Goal: Information Seeking & Learning: Learn about a topic

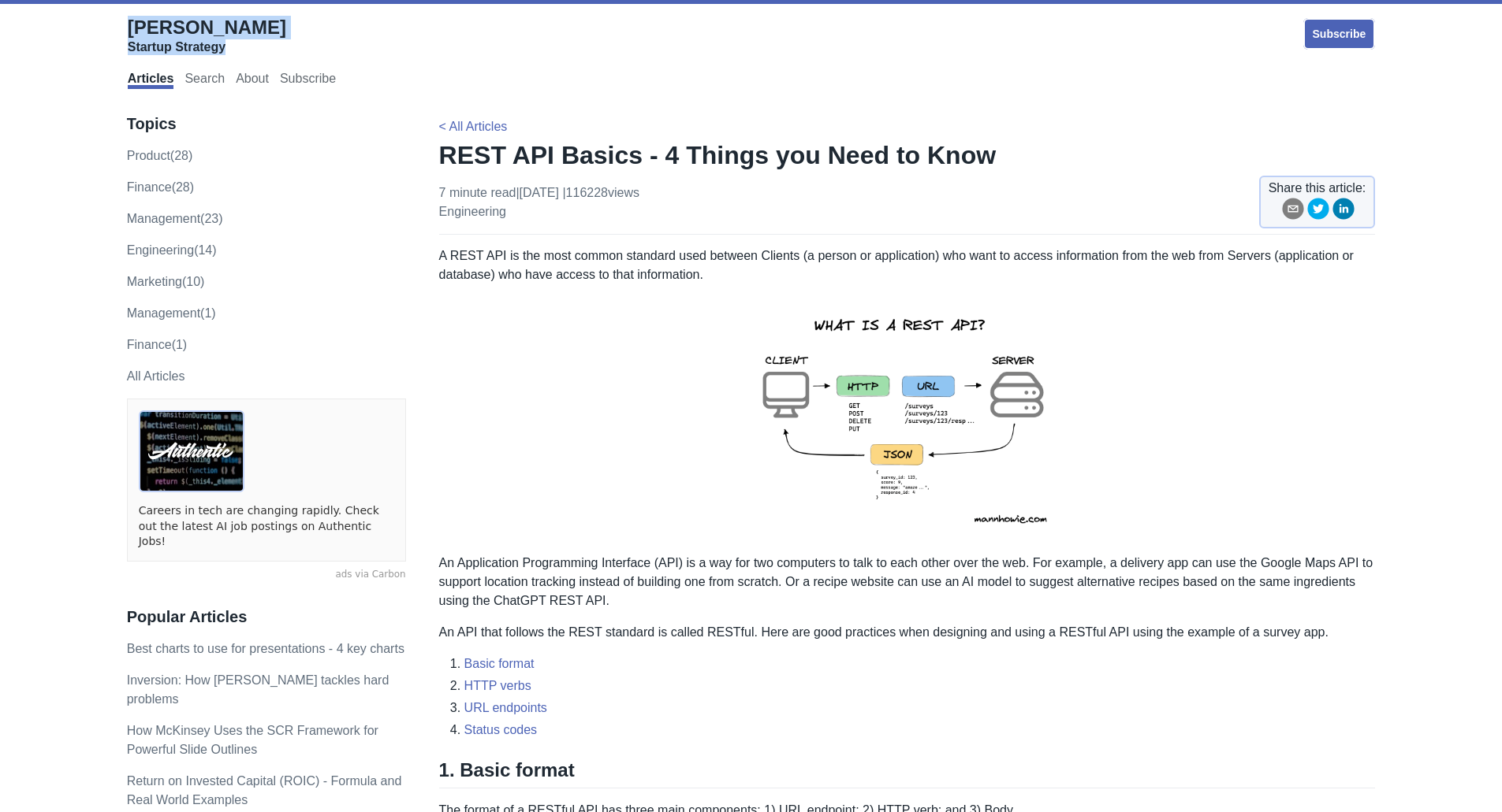
drag, startPoint x: 117, startPoint y: 16, endPoint x: 421, endPoint y: 36, distance: 304.7
click at [421, 36] on div "[PERSON_NAME] Startup Strategy Subscribe Articles Search About Subscribe" at bounding box center [750, 52] width 1468 height 88
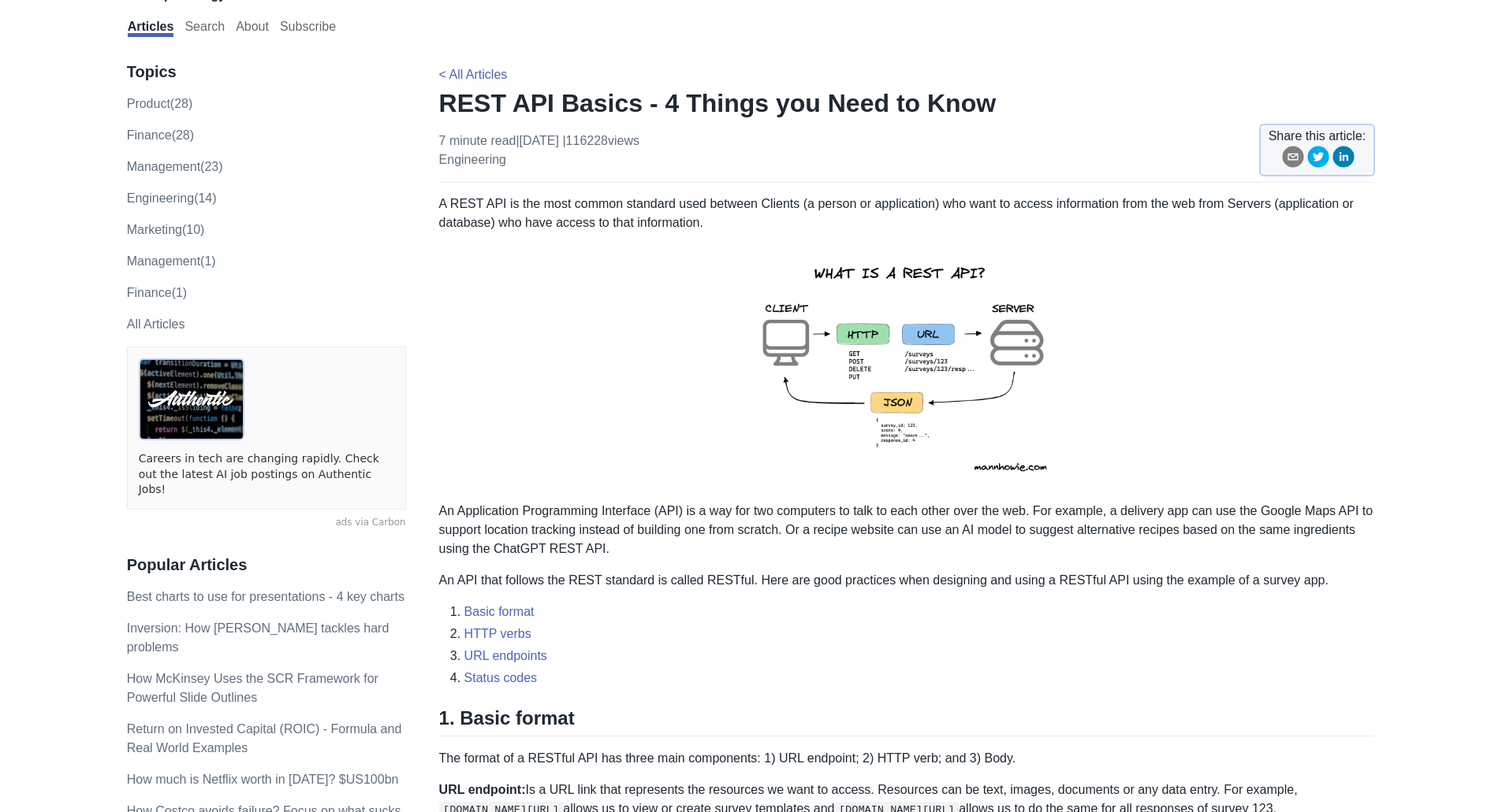
scroll to position [79, 0]
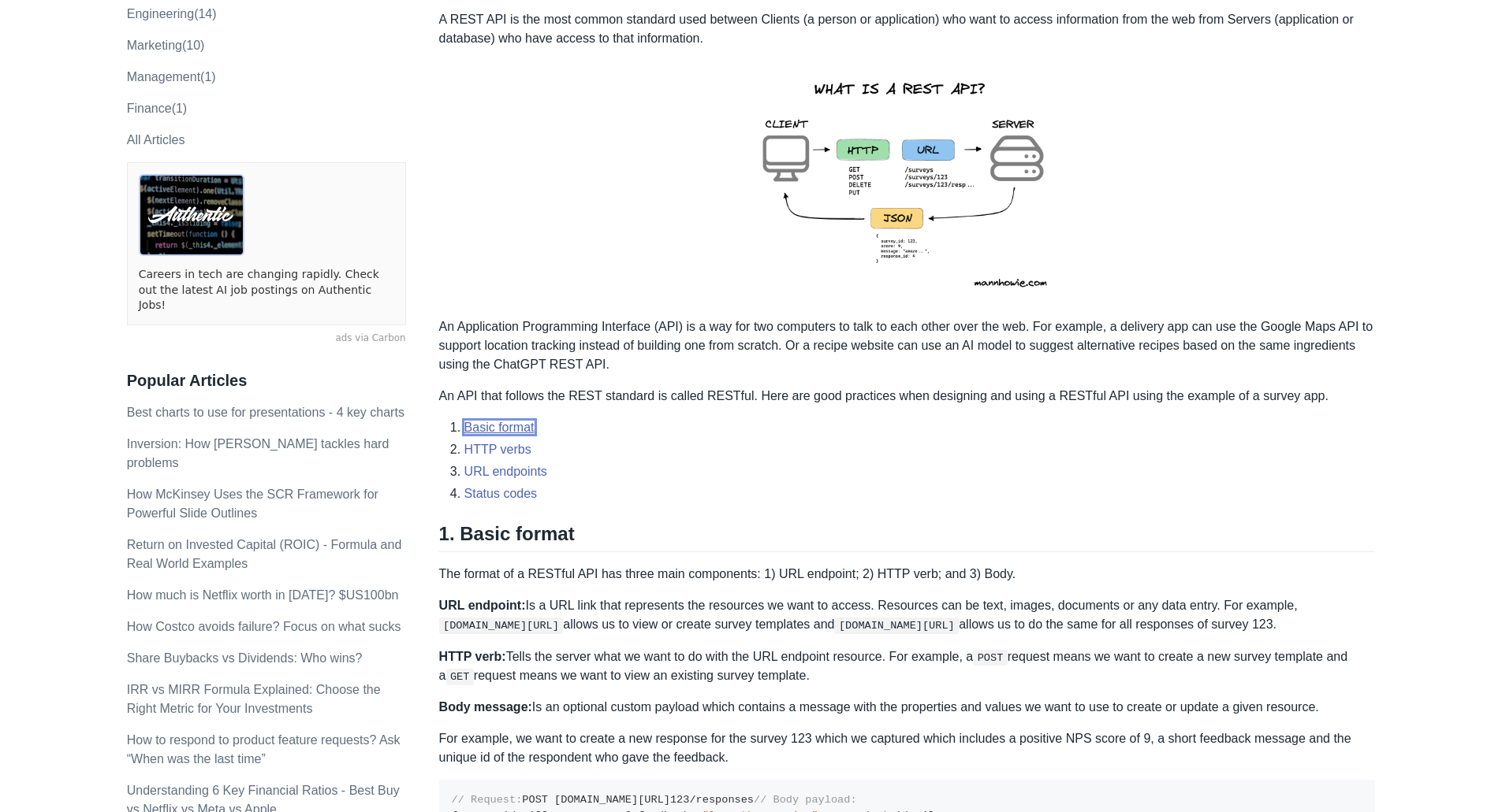
click at [511, 429] on link "Basic format" at bounding box center [499, 428] width 70 height 14
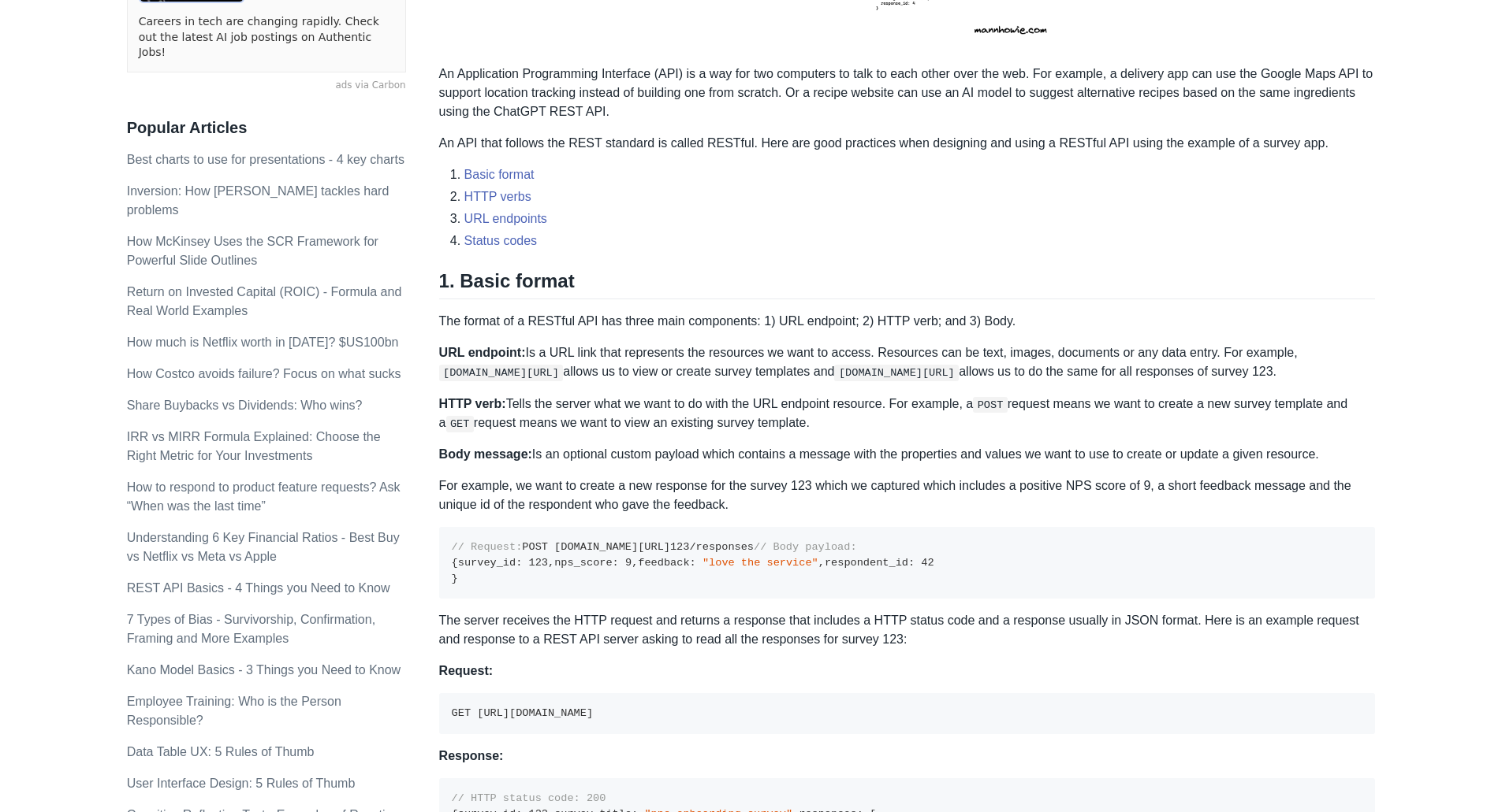
scroll to position [521, 0]
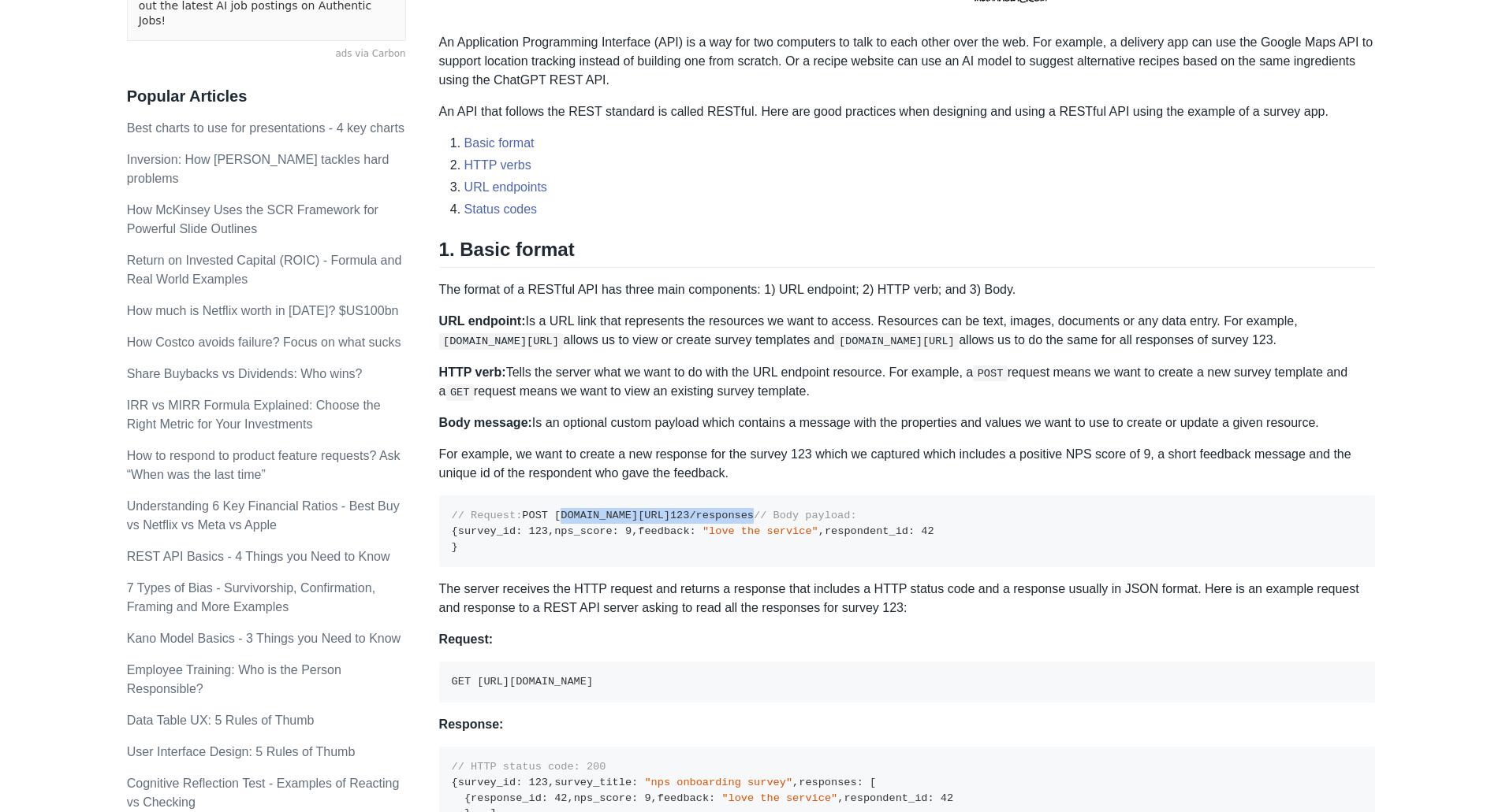
drag, startPoint x: 481, startPoint y: 527, endPoint x: 679, endPoint y: 531, distance: 198.0
click at [679, 531] on pre "// Request: POST [DOMAIN_NAME][URL] 123 /responses // Body payload: { survey_id…" at bounding box center [907, 532] width 937 height 72
copy code "[DOMAIN_NAME][URL] 123 /responses"
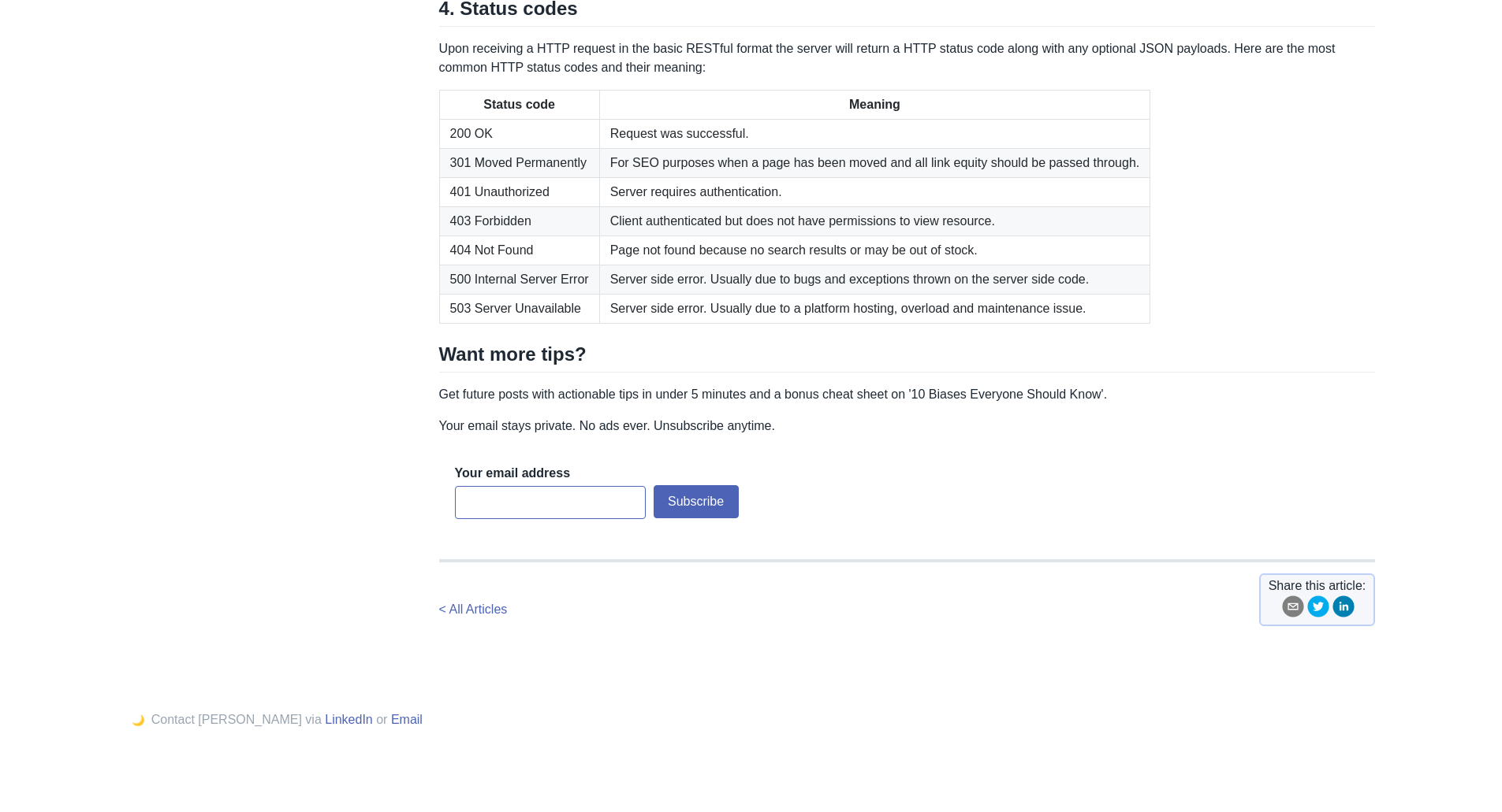
scroll to position [2412, 0]
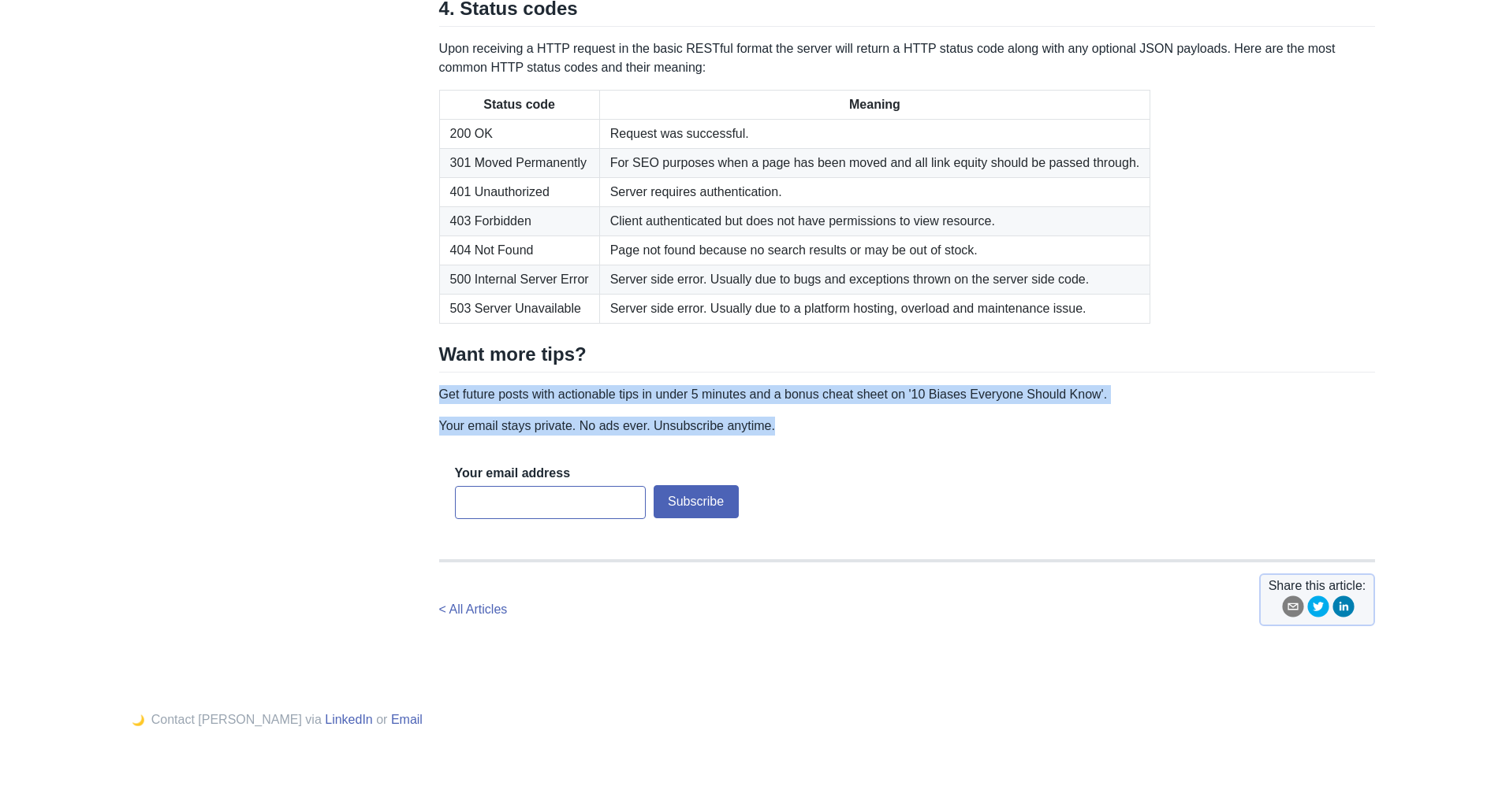
drag, startPoint x: 457, startPoint y: 517, endPoint x: 1123, endPoint y: 547, distance: 666.7
click at [1120, 436] on p "Your email stays private. No ads ever. Unsubscribe anytime." at bounding box center [907, 426] width 937 height 18
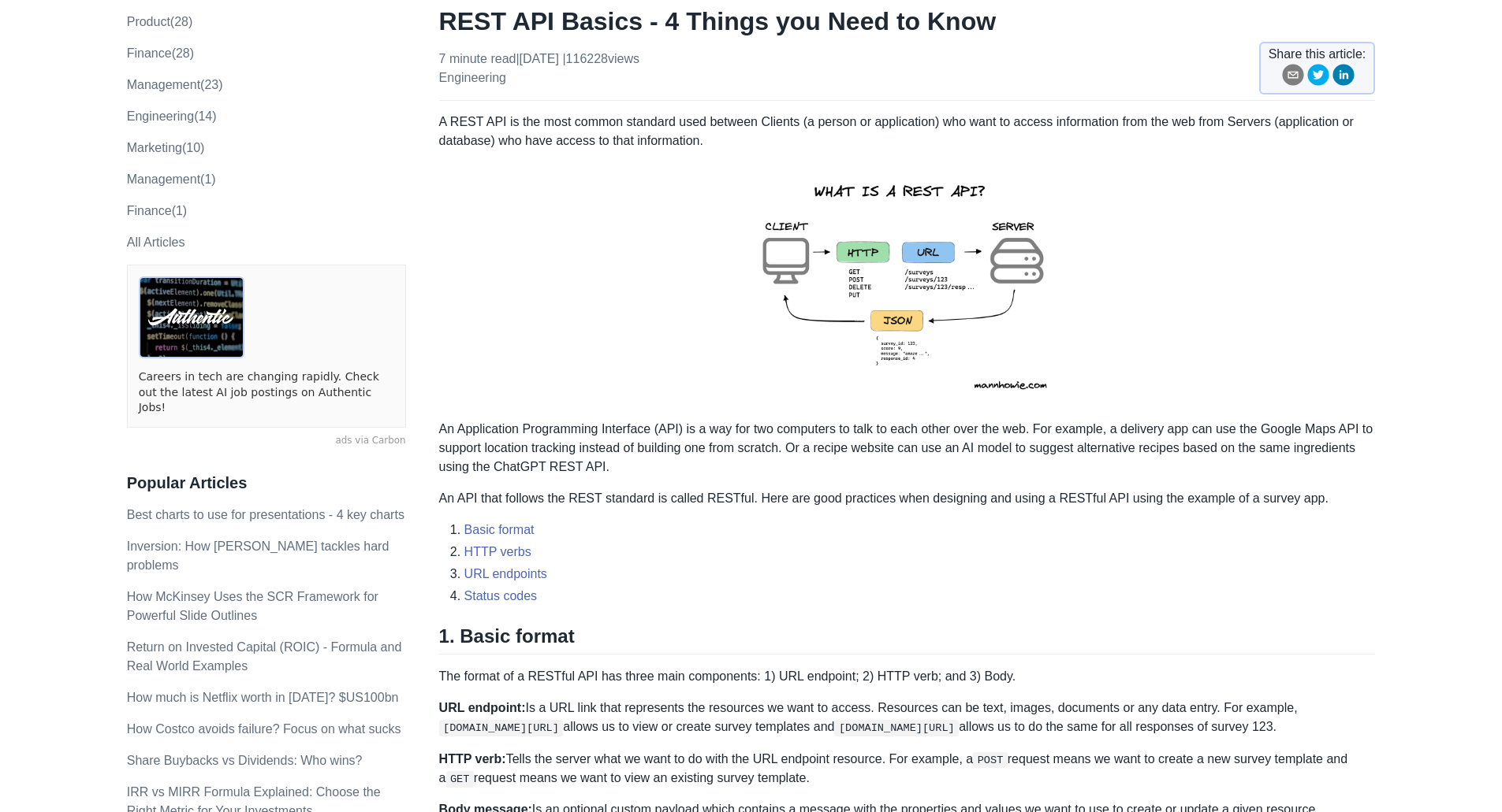
scroll to position [126, 0]
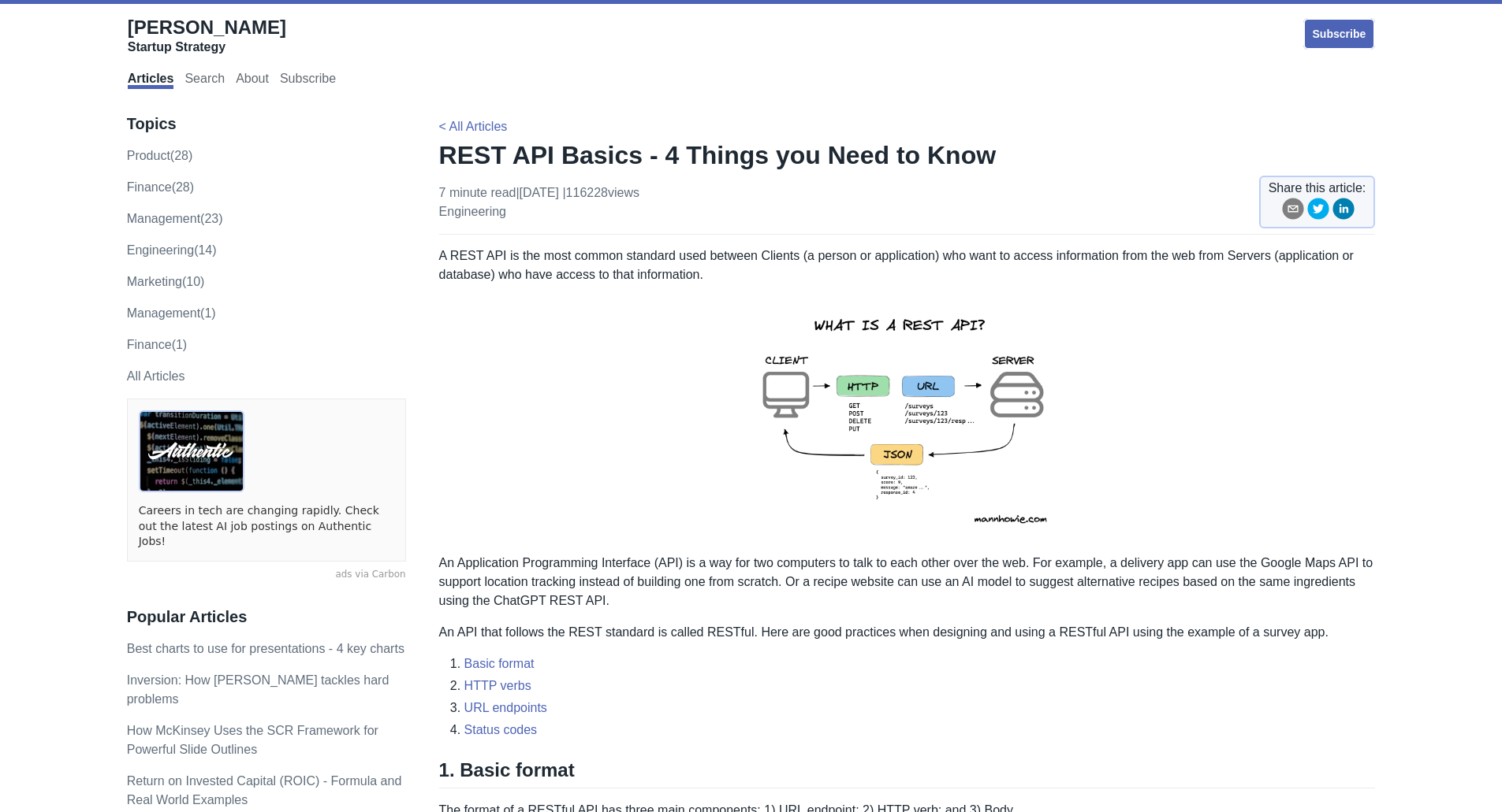
drag, startPoint x: 430, startPoint y: 152, endPoint x: 622, endPoint y: 166, distance: 192.5
click at [496, 168] on h1 "REST API Basics - 4 Things you Need to Know" at bounding box center [907, 155] width 937 height 31
click at [450, 158] on h1 "REST API Basics - 4 Things you Need to Know" at bounding box center [907, 155] width 937 height 31
click at [472, 148] on h1 "REST API Basics - 4 Things you Need to Know" at bounding box center [907, 155] width 937 height 31
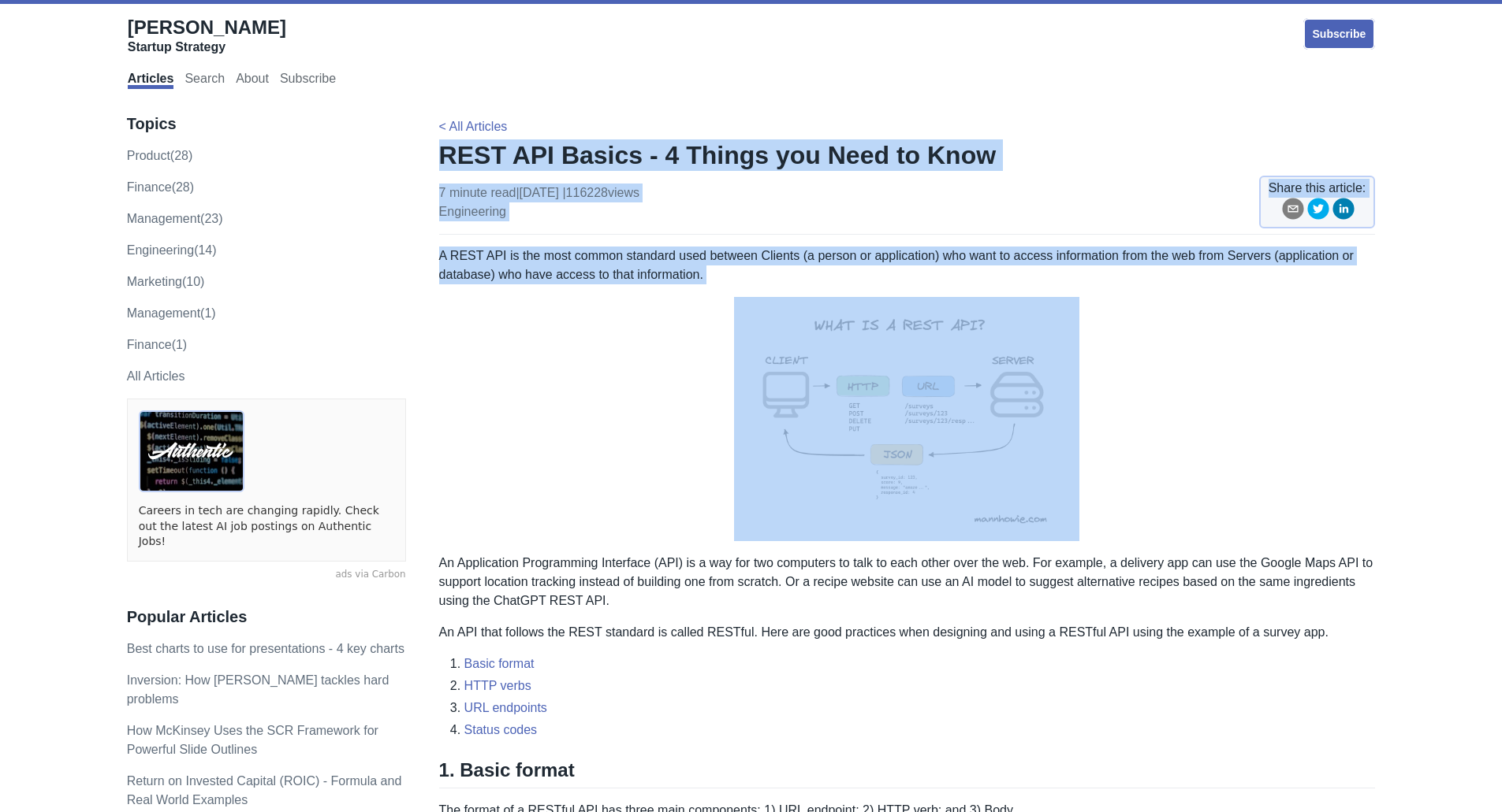
drag, startPoint x: 443, startPoint y: 152, endPoint x: 773, endPoint y: 284, distance: 355.4
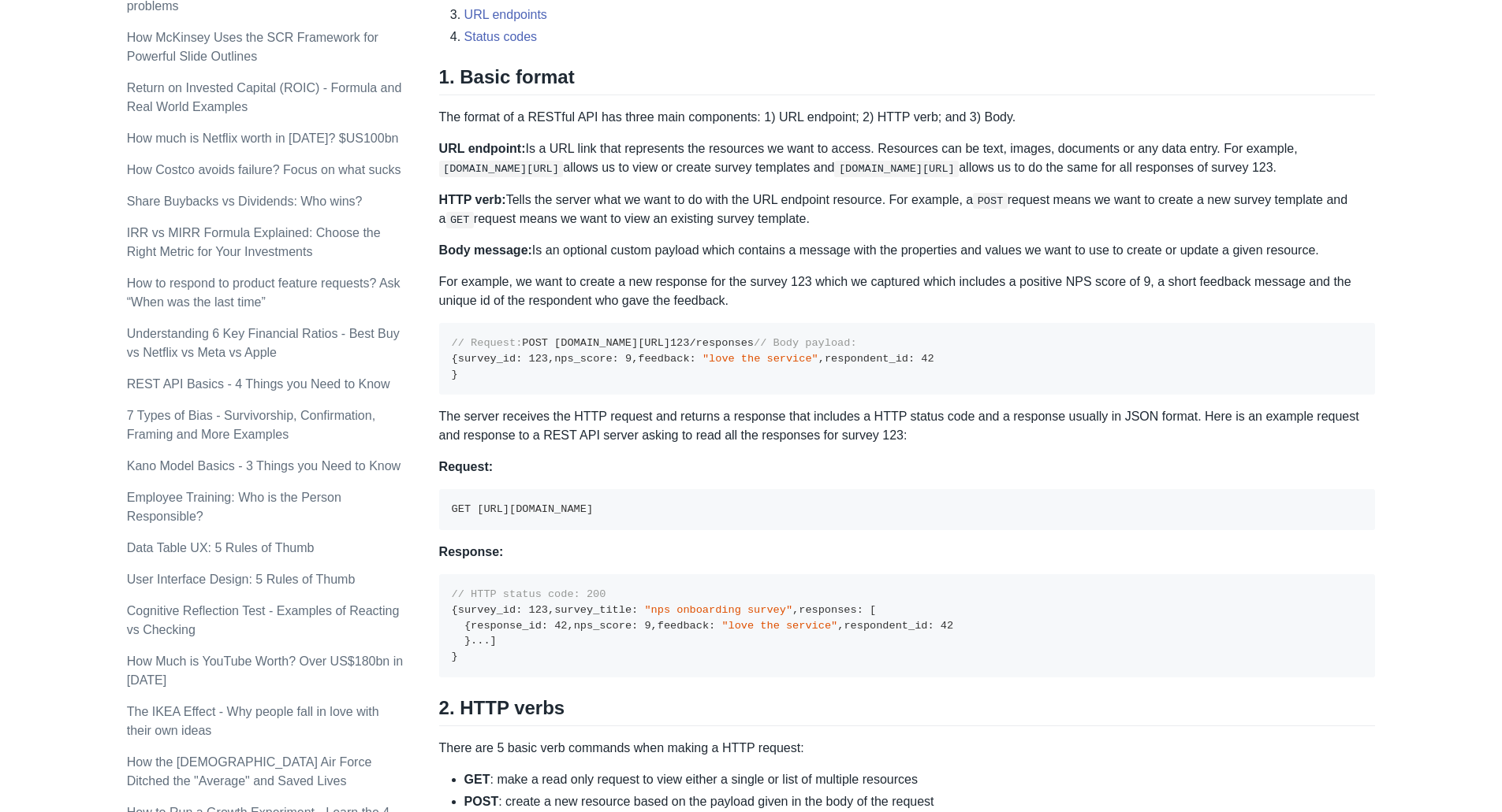
scroll to position [709, 0]
